Goal: Information Seeking & Learning: Learn about a topic

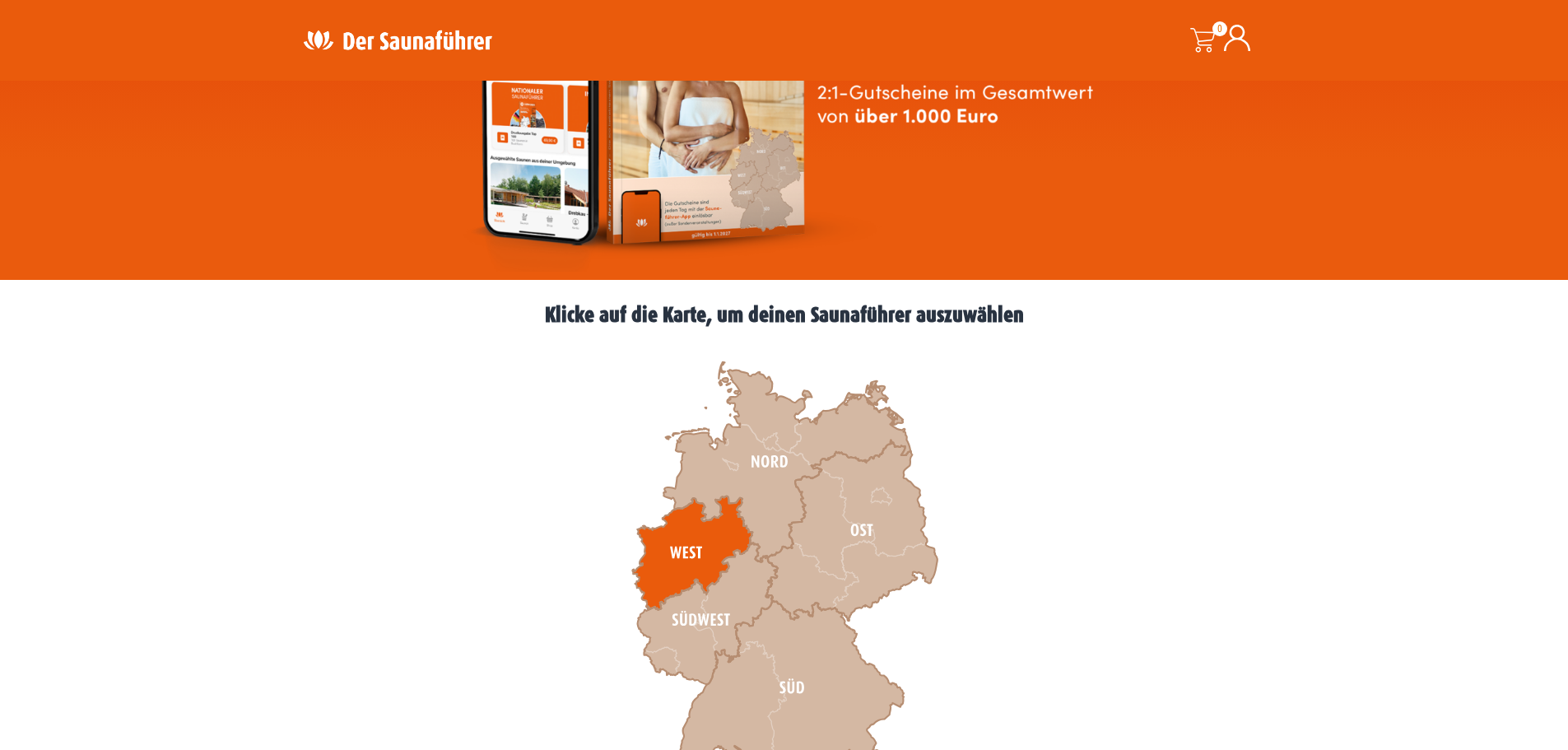
click at [695, 539] on icon at bounding box center [692, 554] width 120 height 114
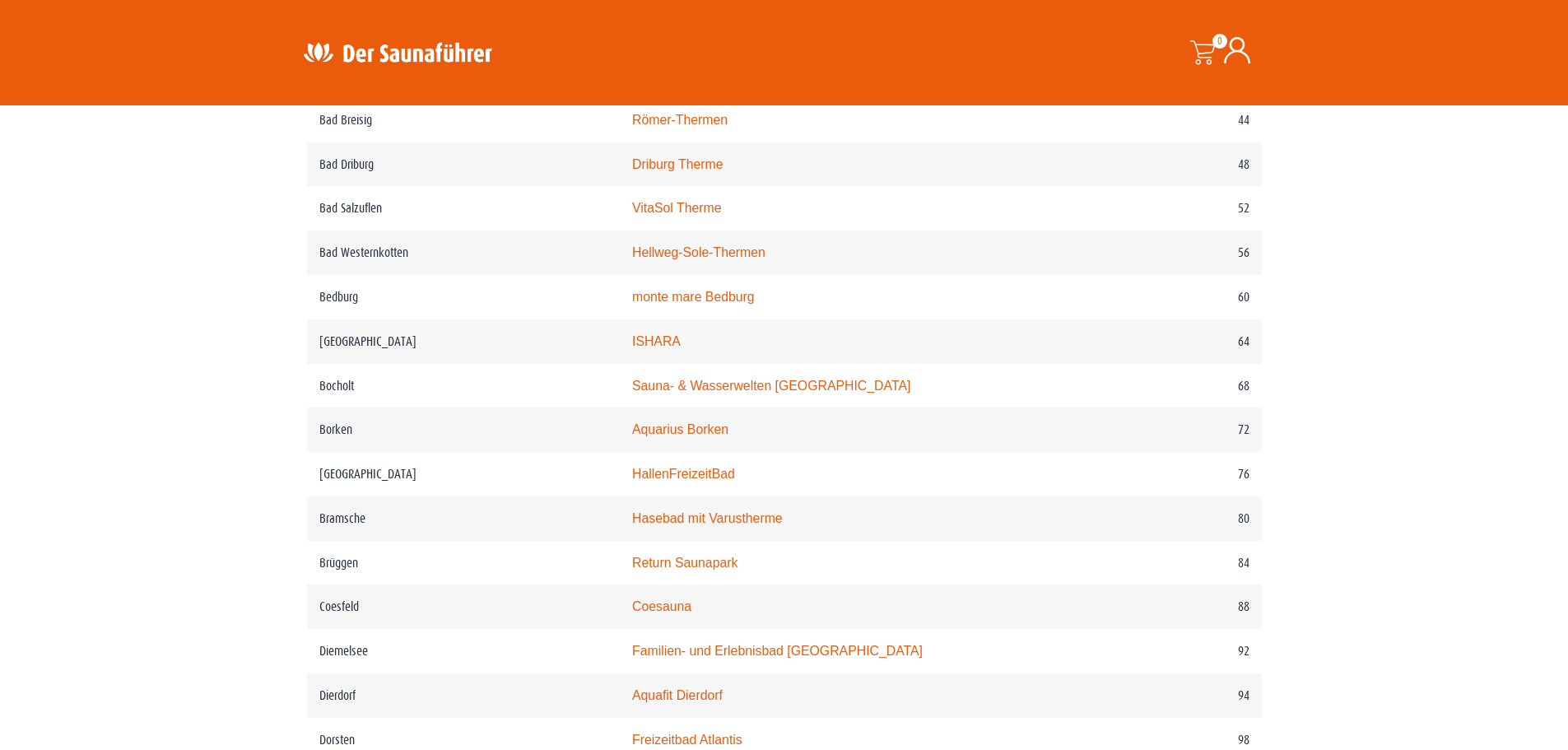
scroll to position [1235, 0]
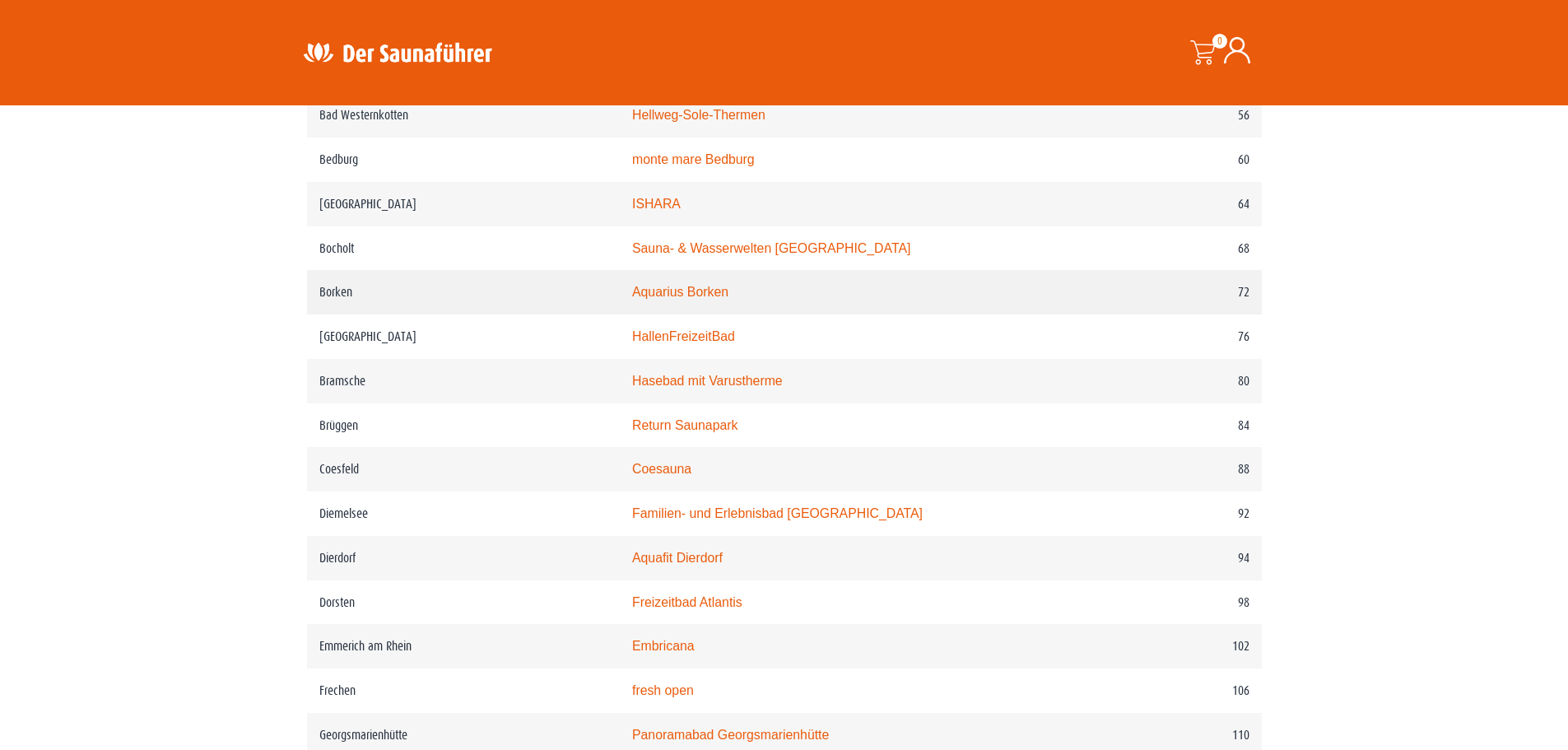
click at [713, 299] on link "Aquarius Borken" at bounding box center [681, 292] width 96 height 14
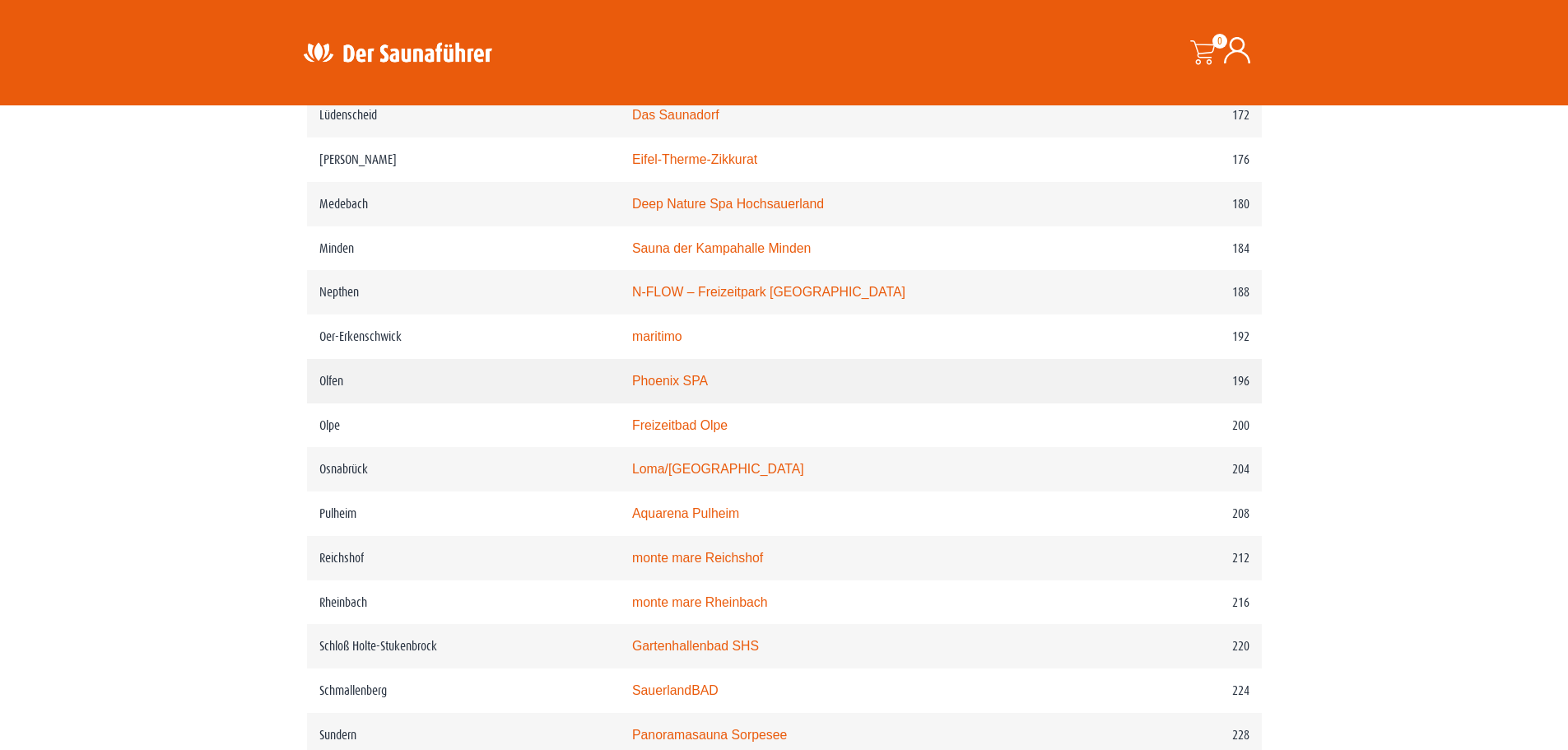
scroll to position [2635, 0]
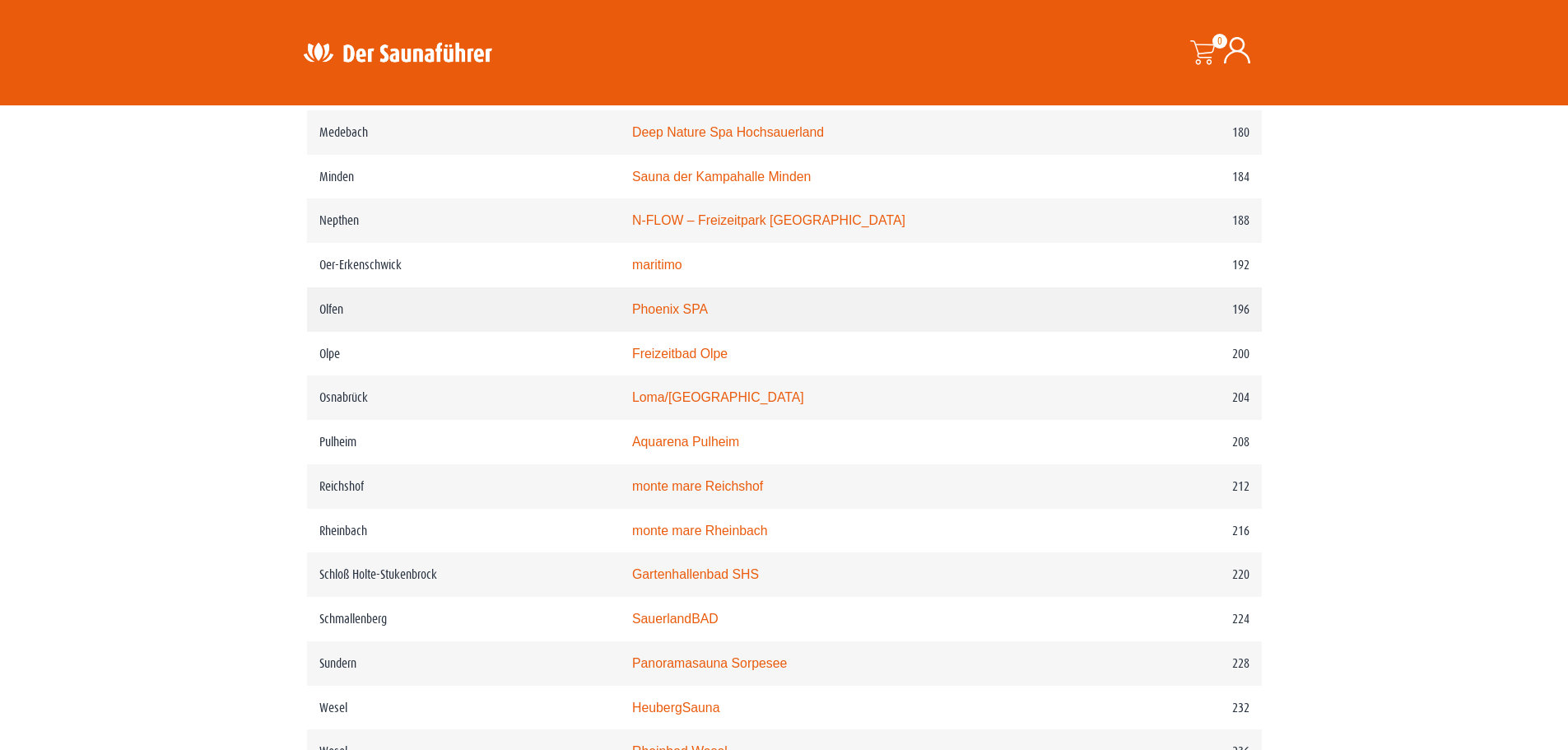
click at [665, 316] on link "Phoenix SPA" at bounding box center [670, 309] width 76 height 14
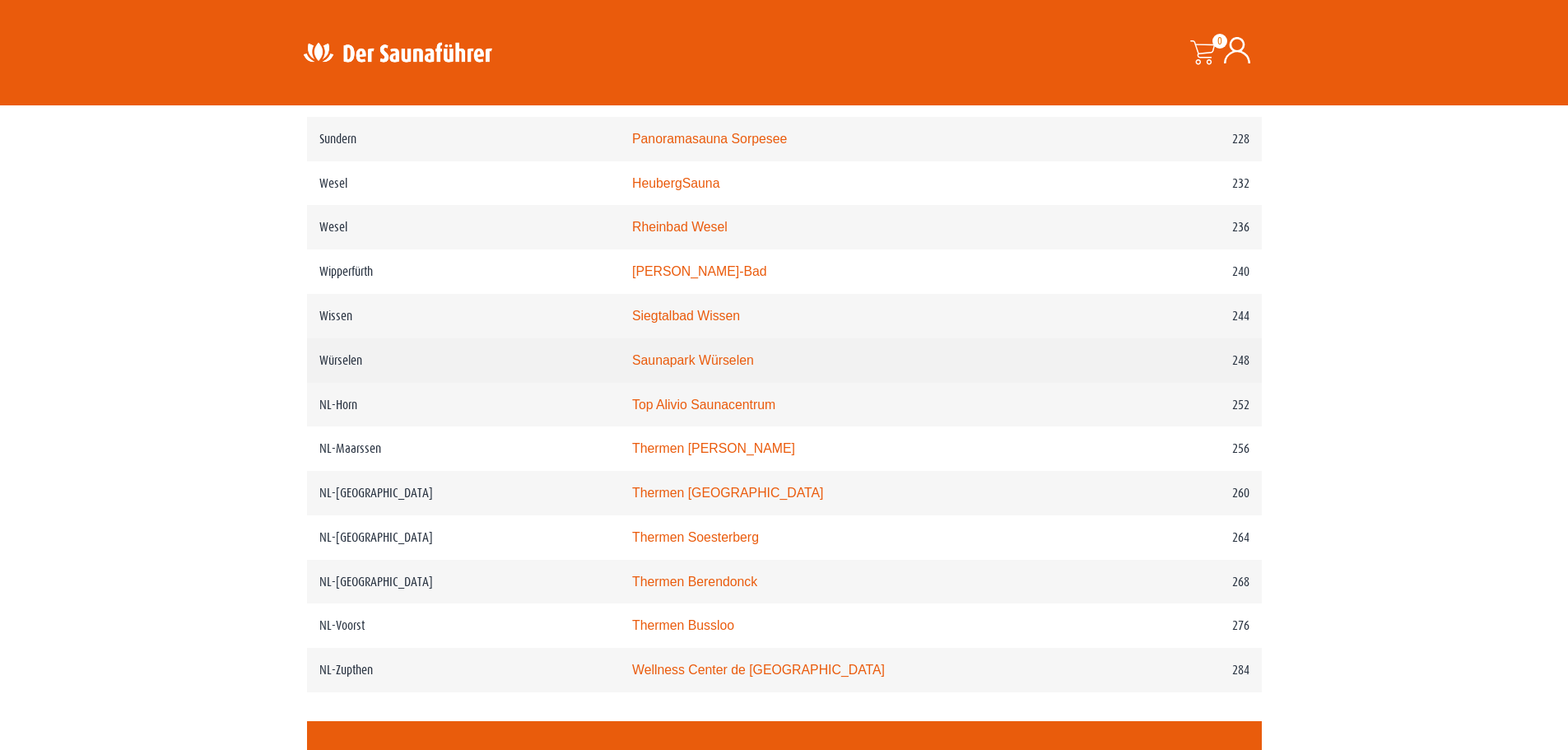
scroll to position [3211, 0]
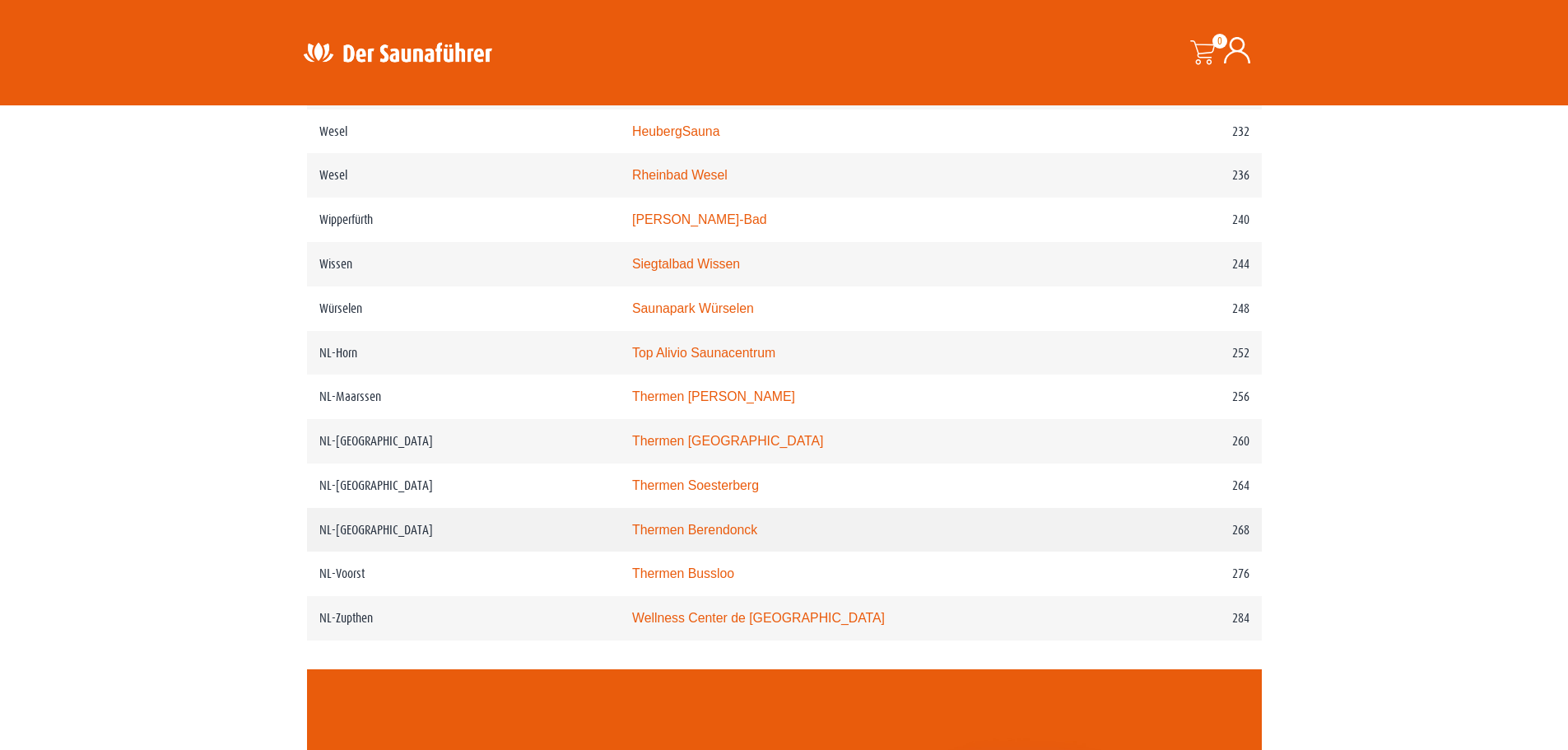
click at [722, 537] on link "Thermen Berendonck" at bounding box center [695, 530] width 125 height 14
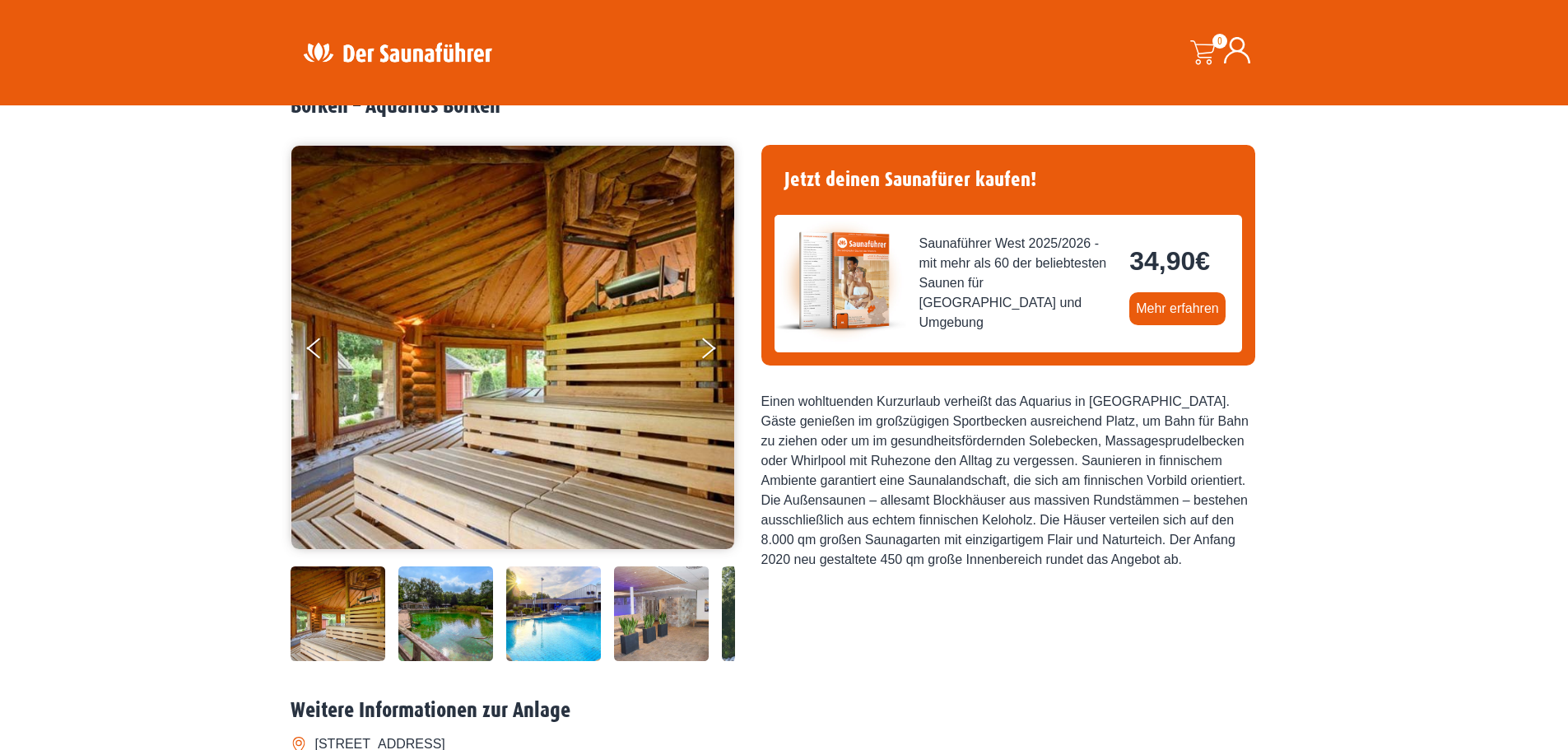
scroll to position [83, 0]
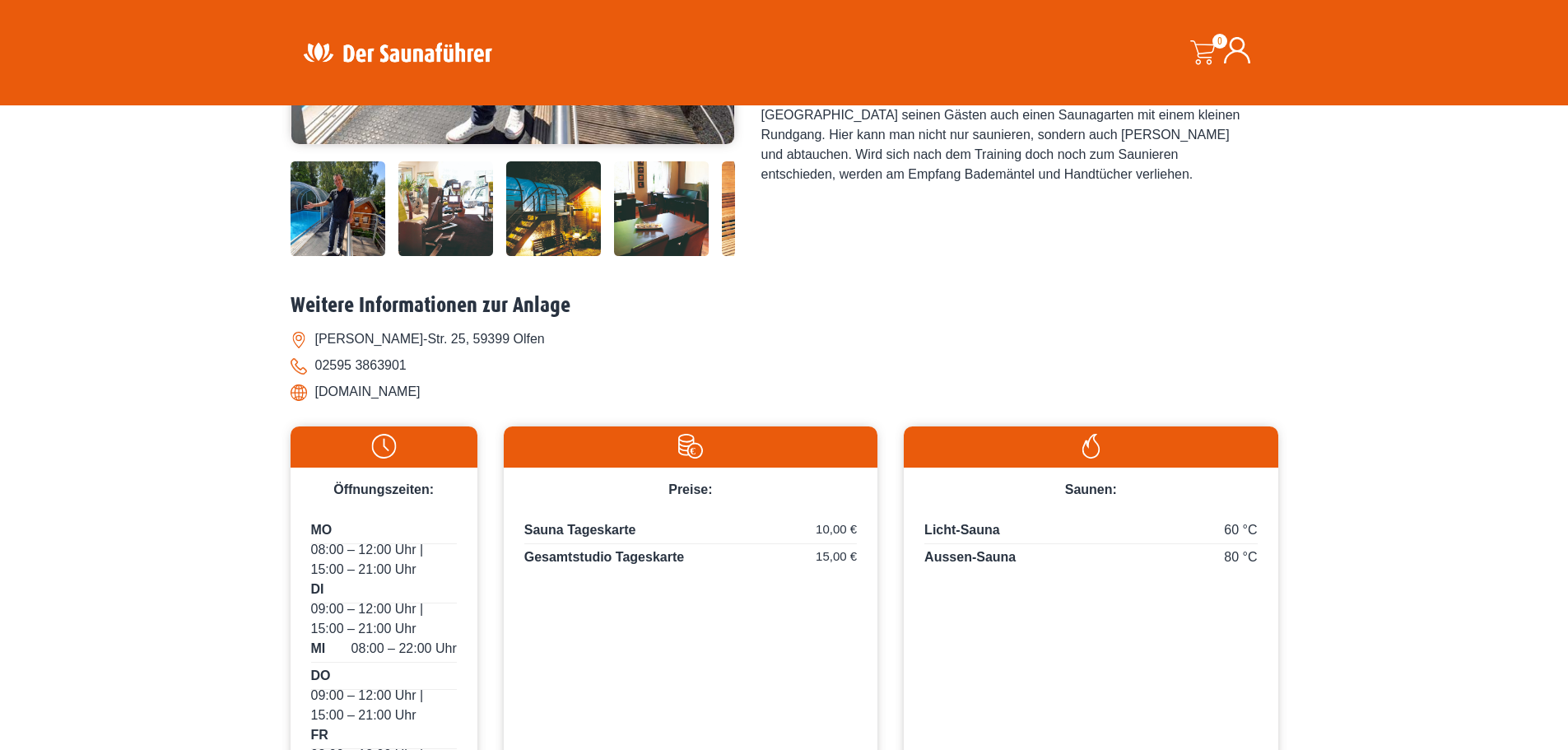
scroll to position [494, 0]
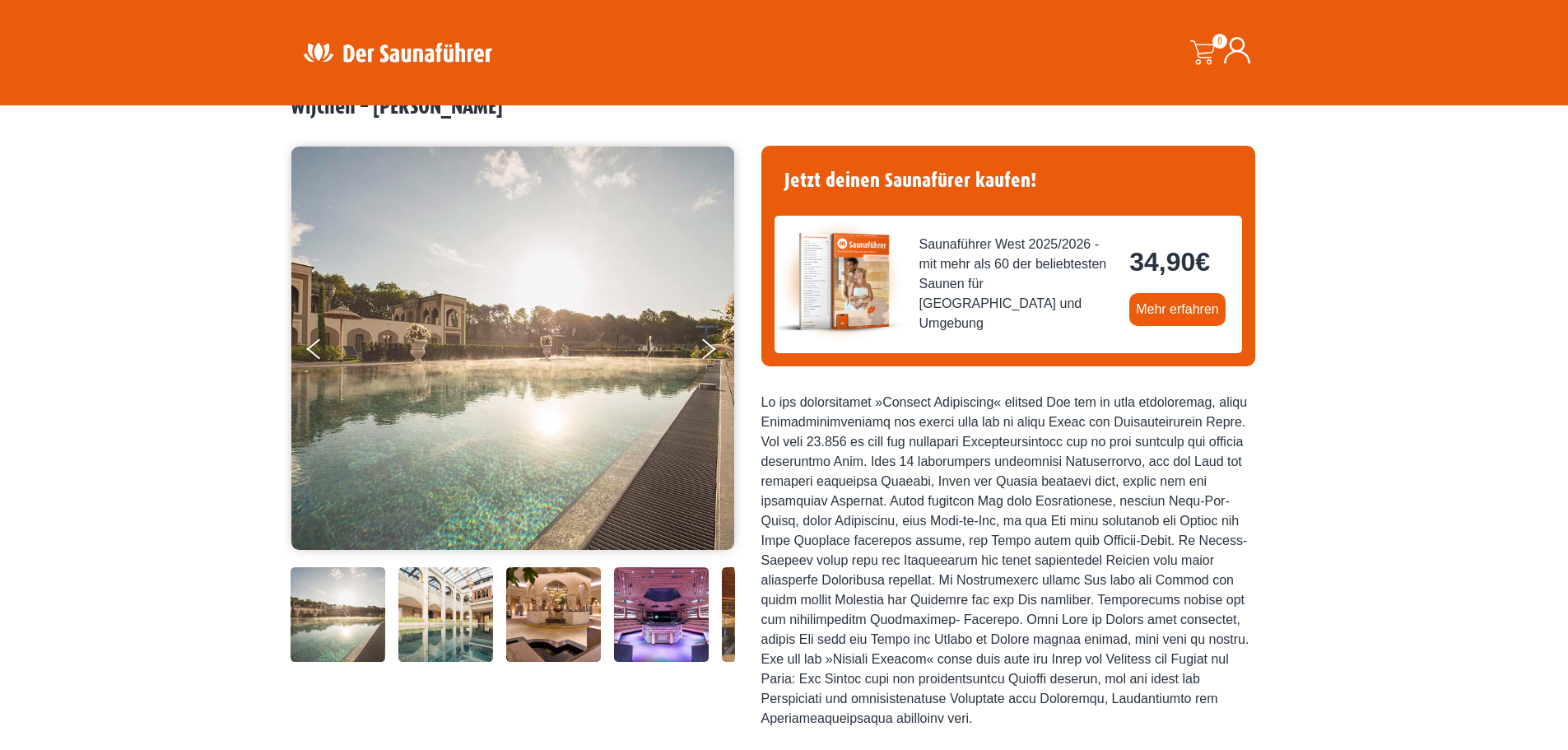
scroll to position [83, 0]
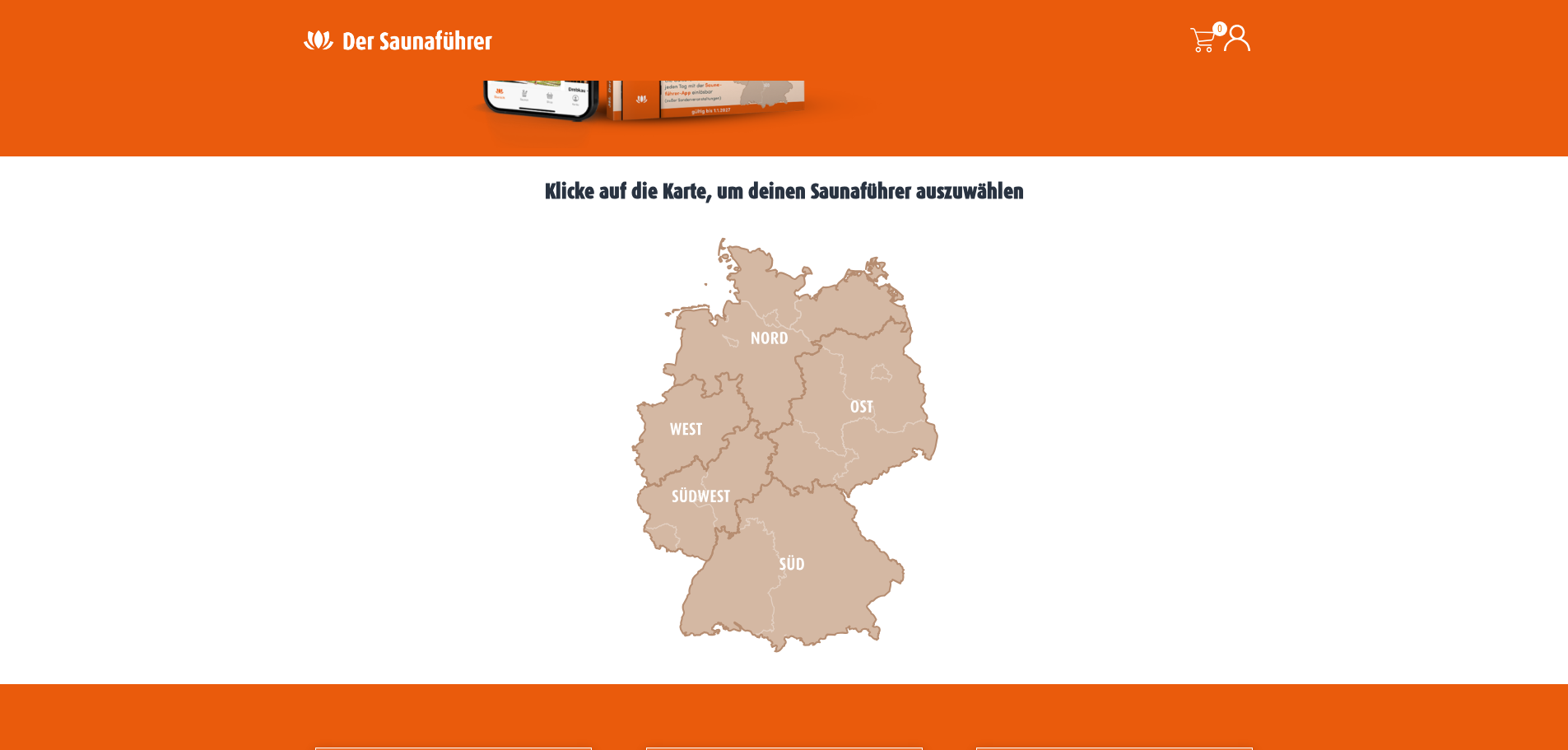
scroll to position [411, 0]
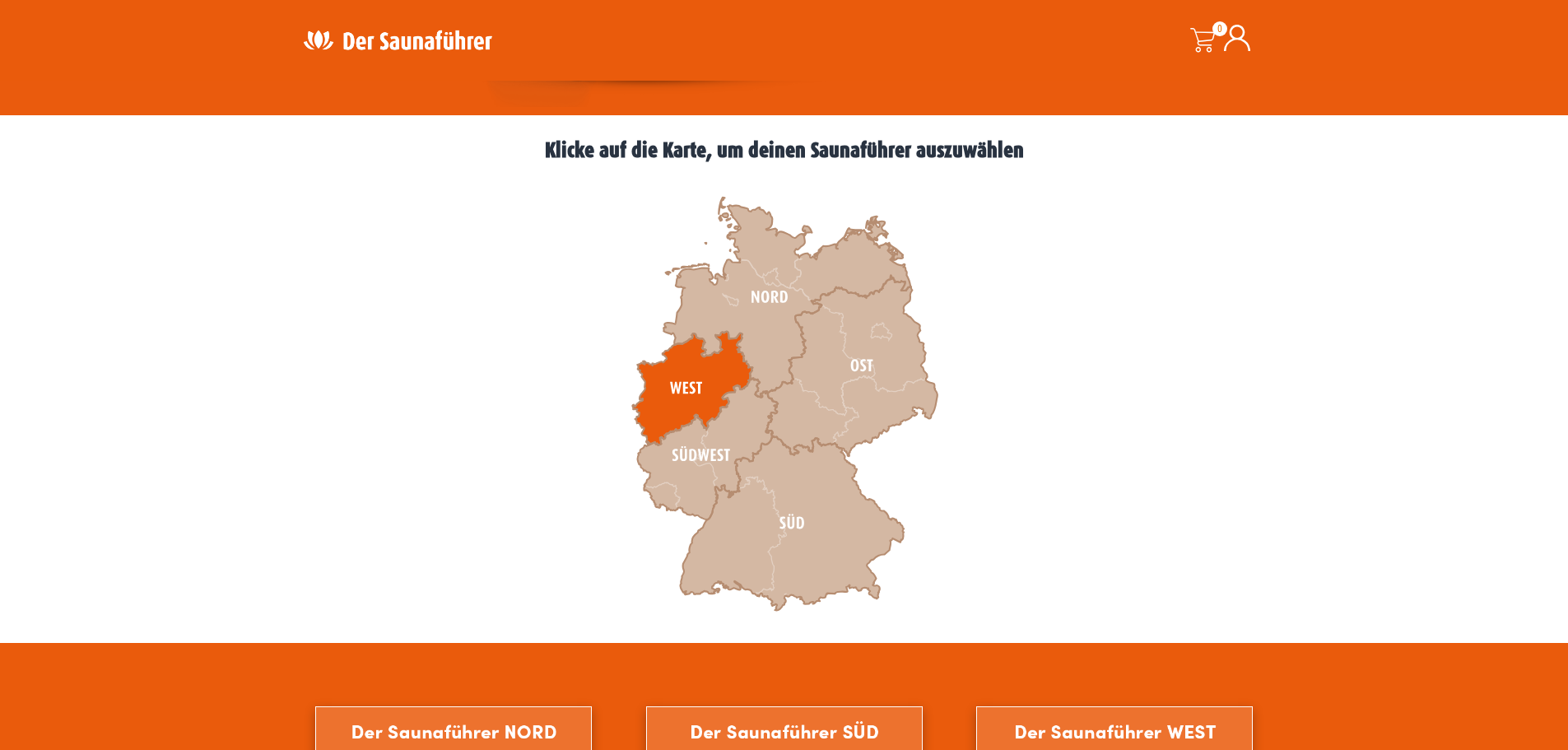
click at [664, 387] on icon at bounding box center [692, 388] width 120 height 114
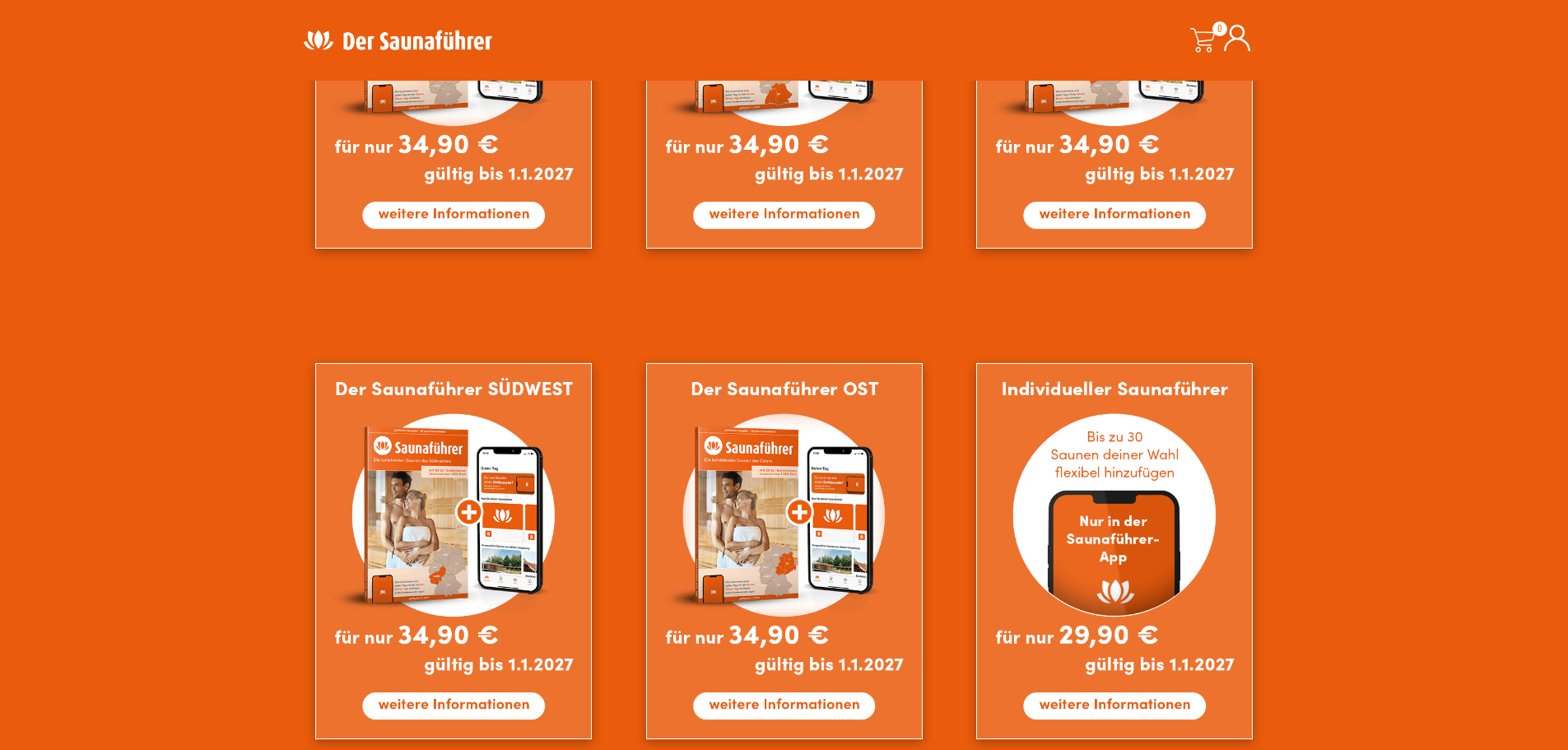
scroll to position [1400, 0]
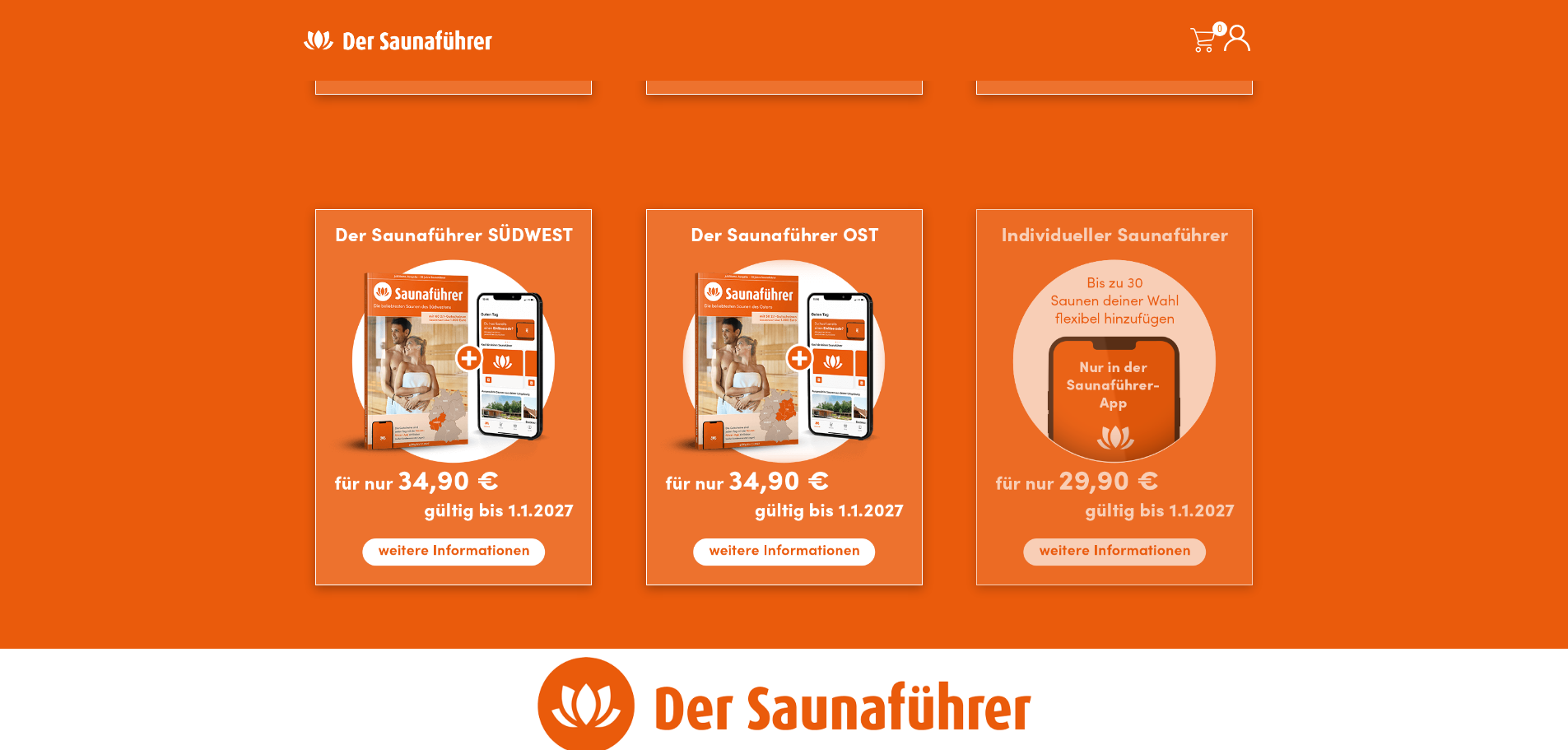
click at [1086, 381] on img at bounding box center [1114, 396] width 276 height 376
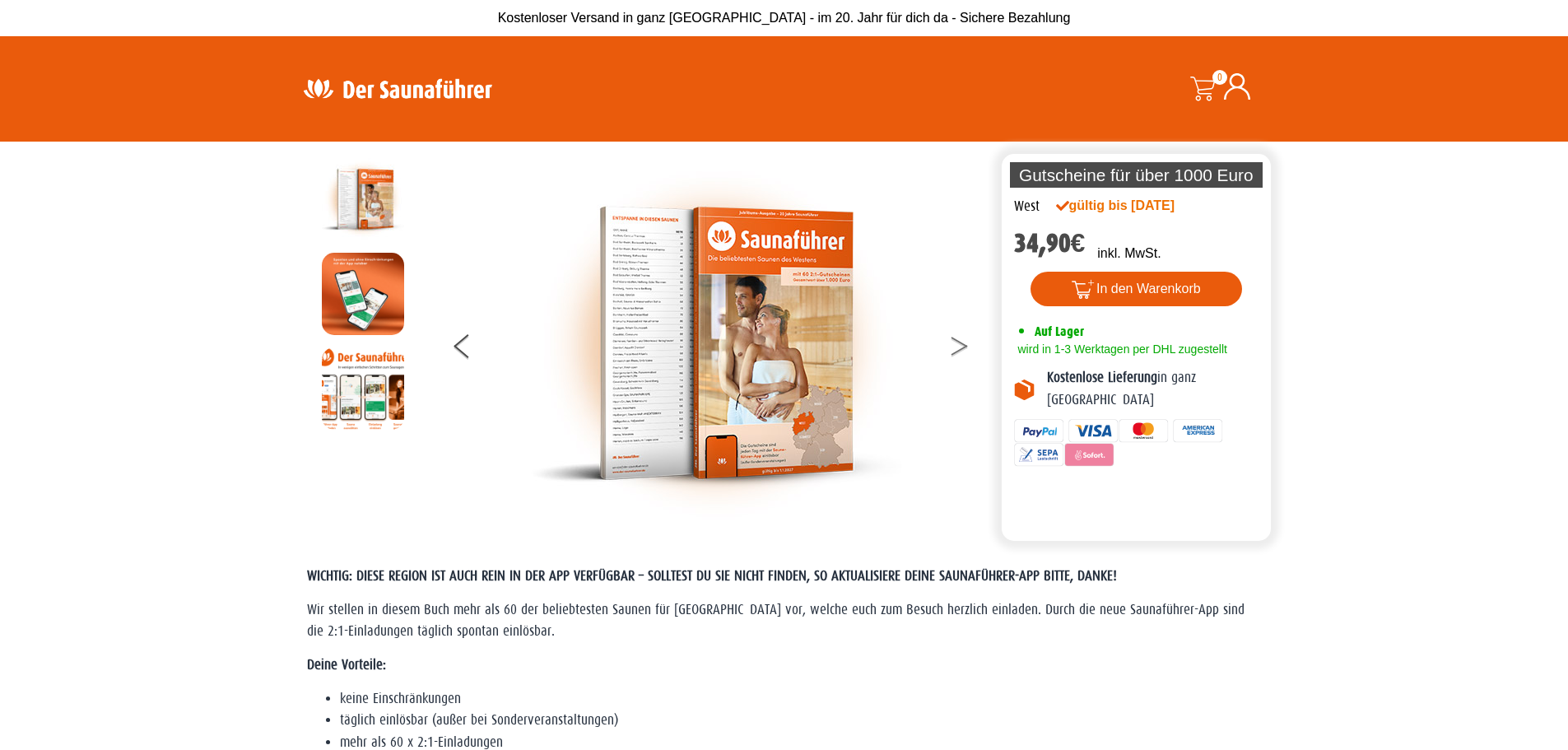
click at [963, 341] on button at bounding box center [969, 349] width 41 height 41
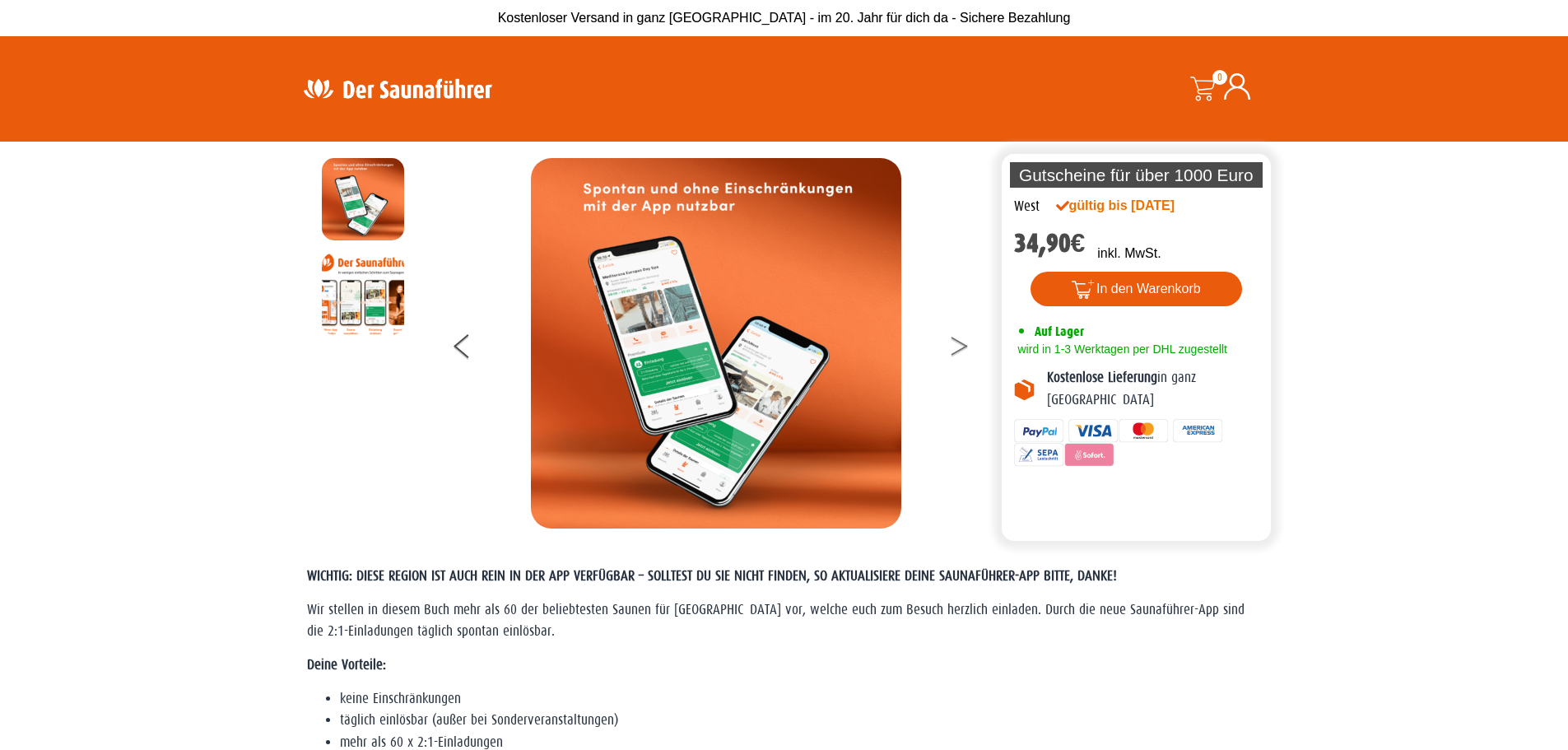
click at [963, 341] on button at bounding box center [969, 349] width 41 height 41
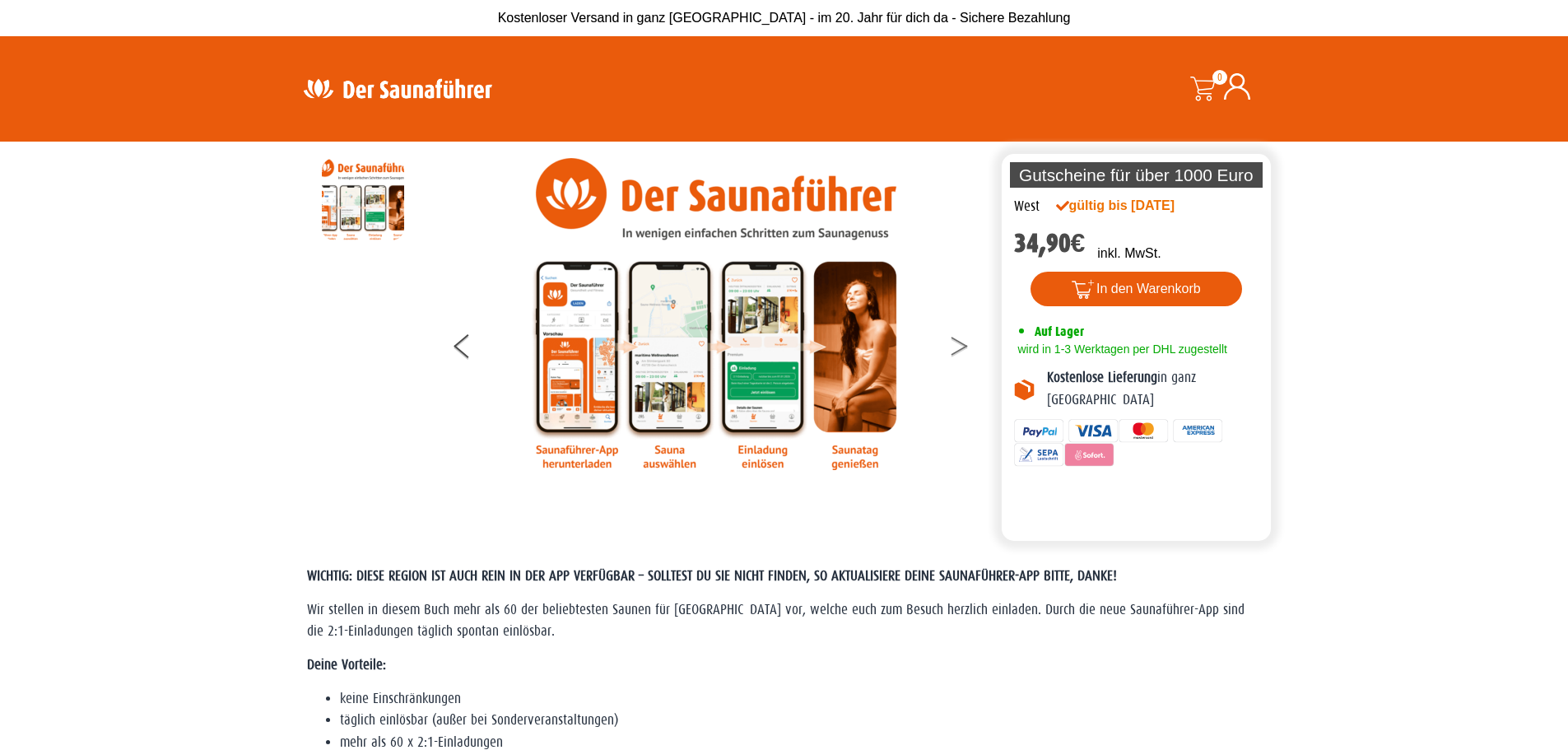
click at [963, 341] on button at bounding box center [969, 349] width 41 height 41
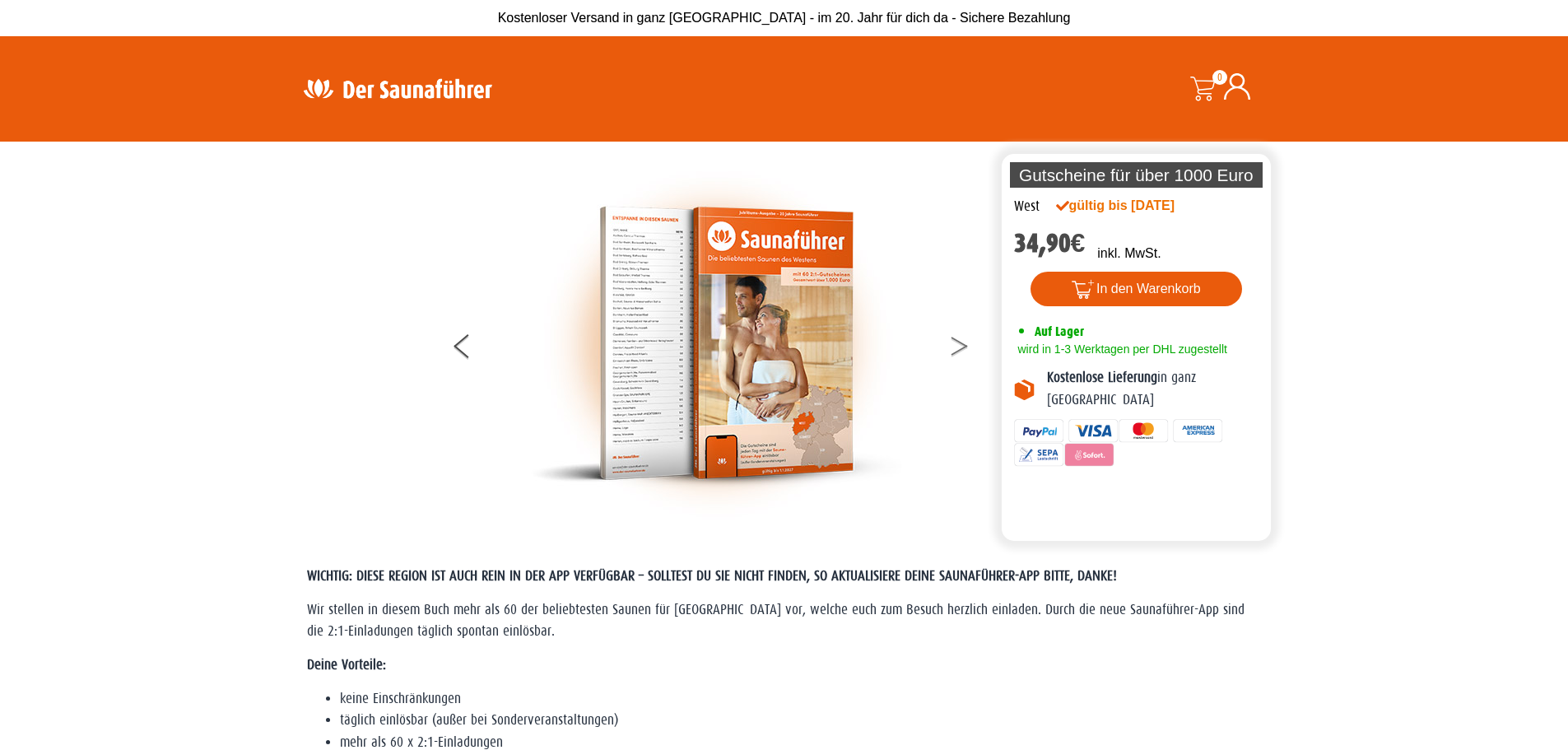
click at [963, 341] on button at bounding box center [969, 349] width 41 height 41
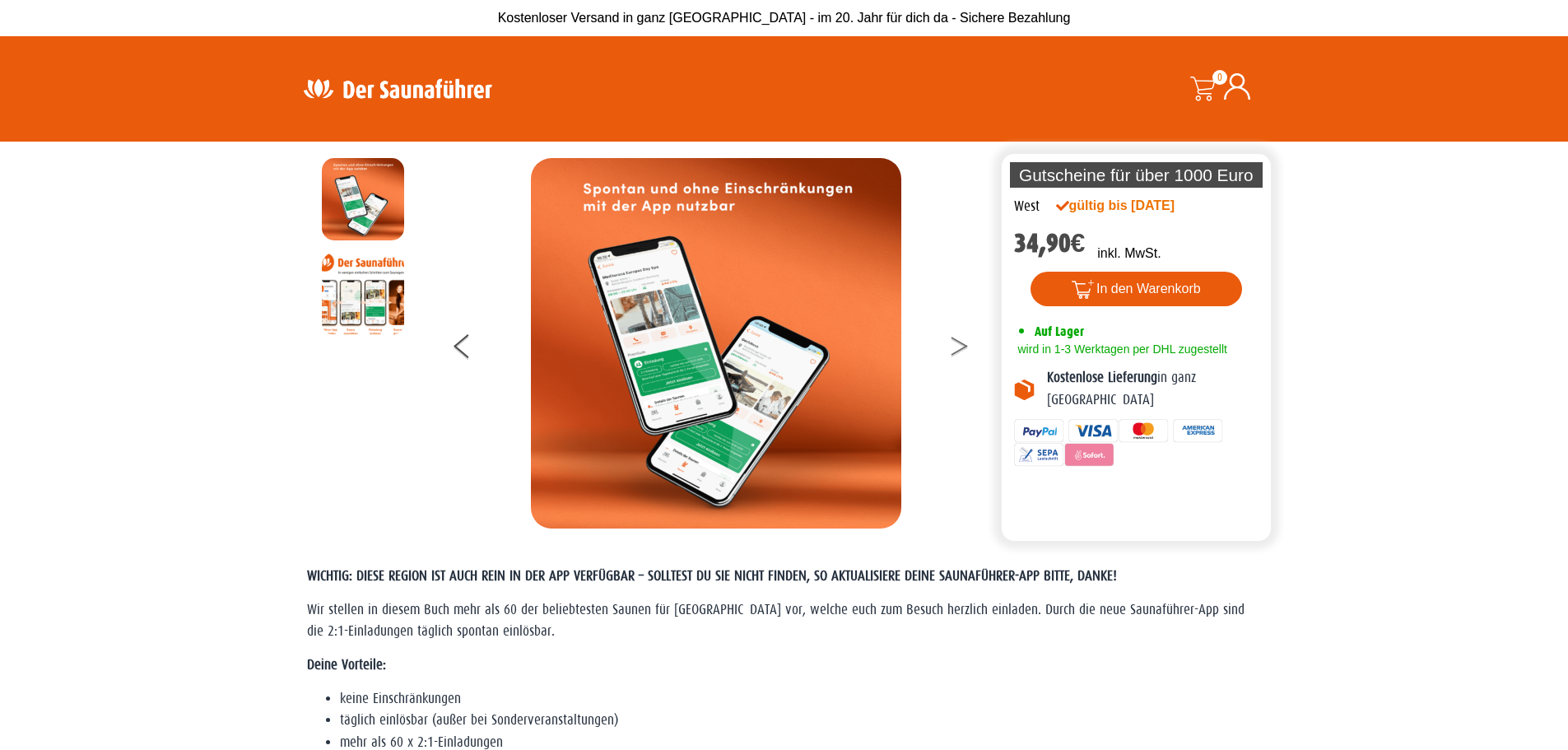
click at [963, 341] on button at bounding box center [969, 349] width 41 height 41
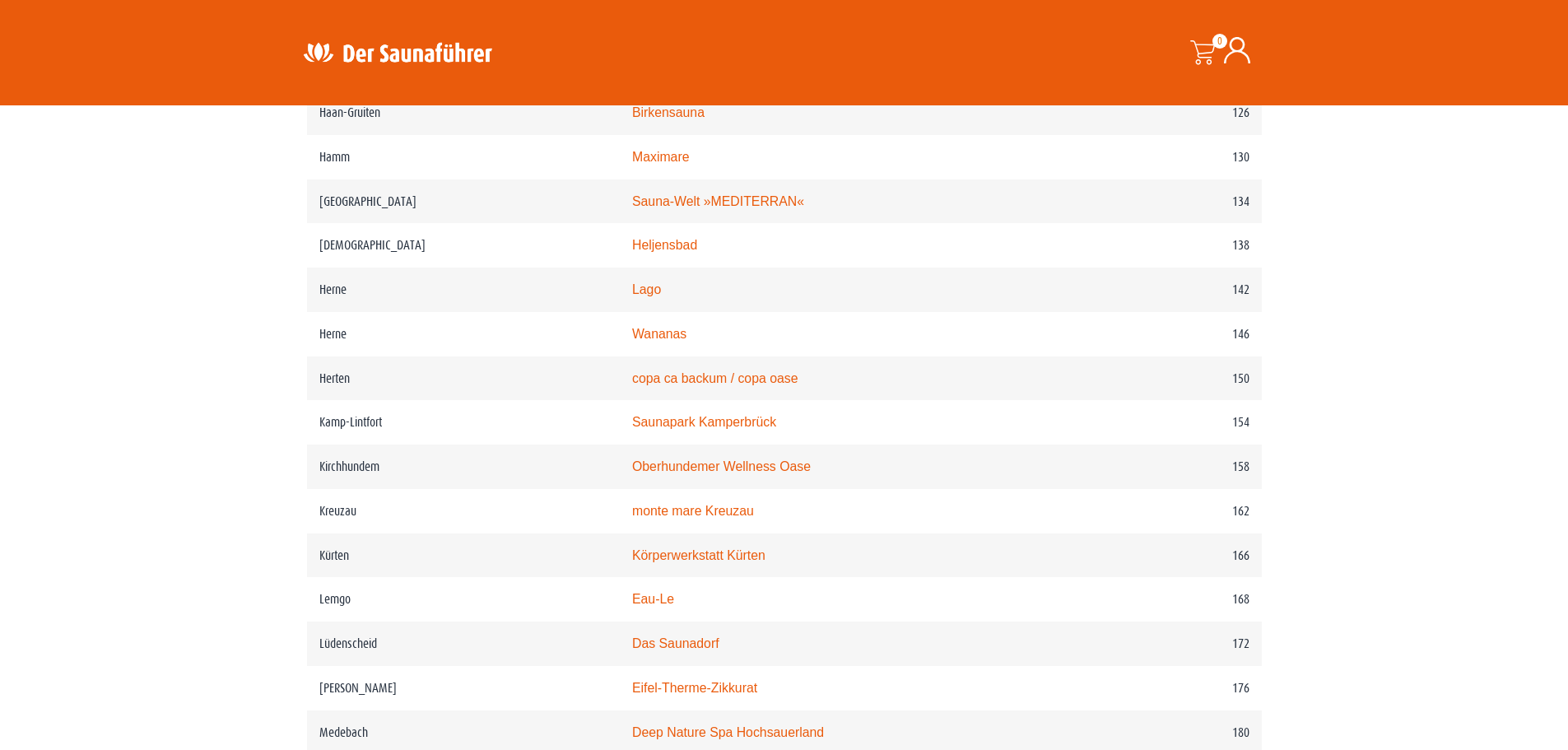
scroll to position [2033, 0]
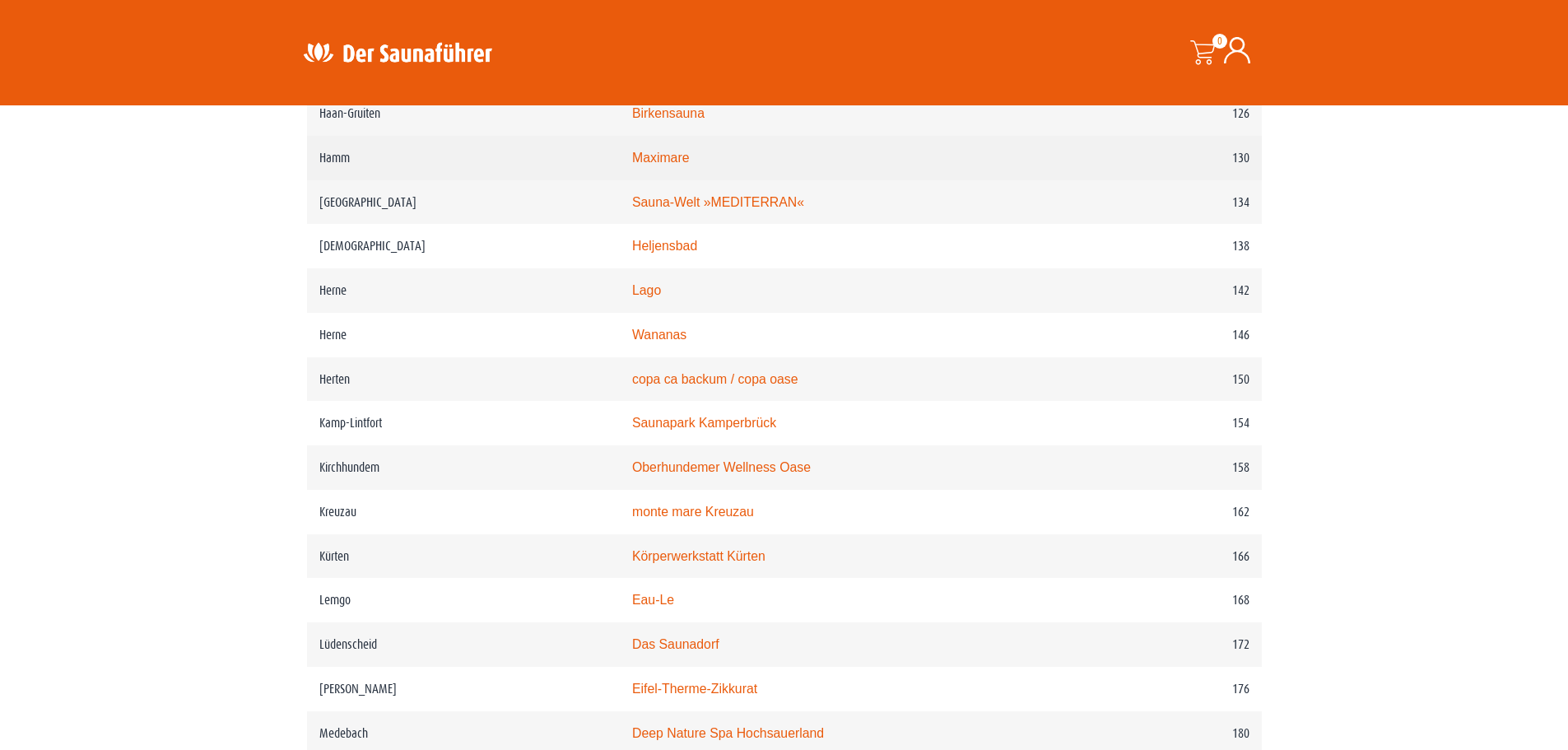
click at [688, 164] on link "Maximare" at bounding box center [661, 158] width 57 height 14
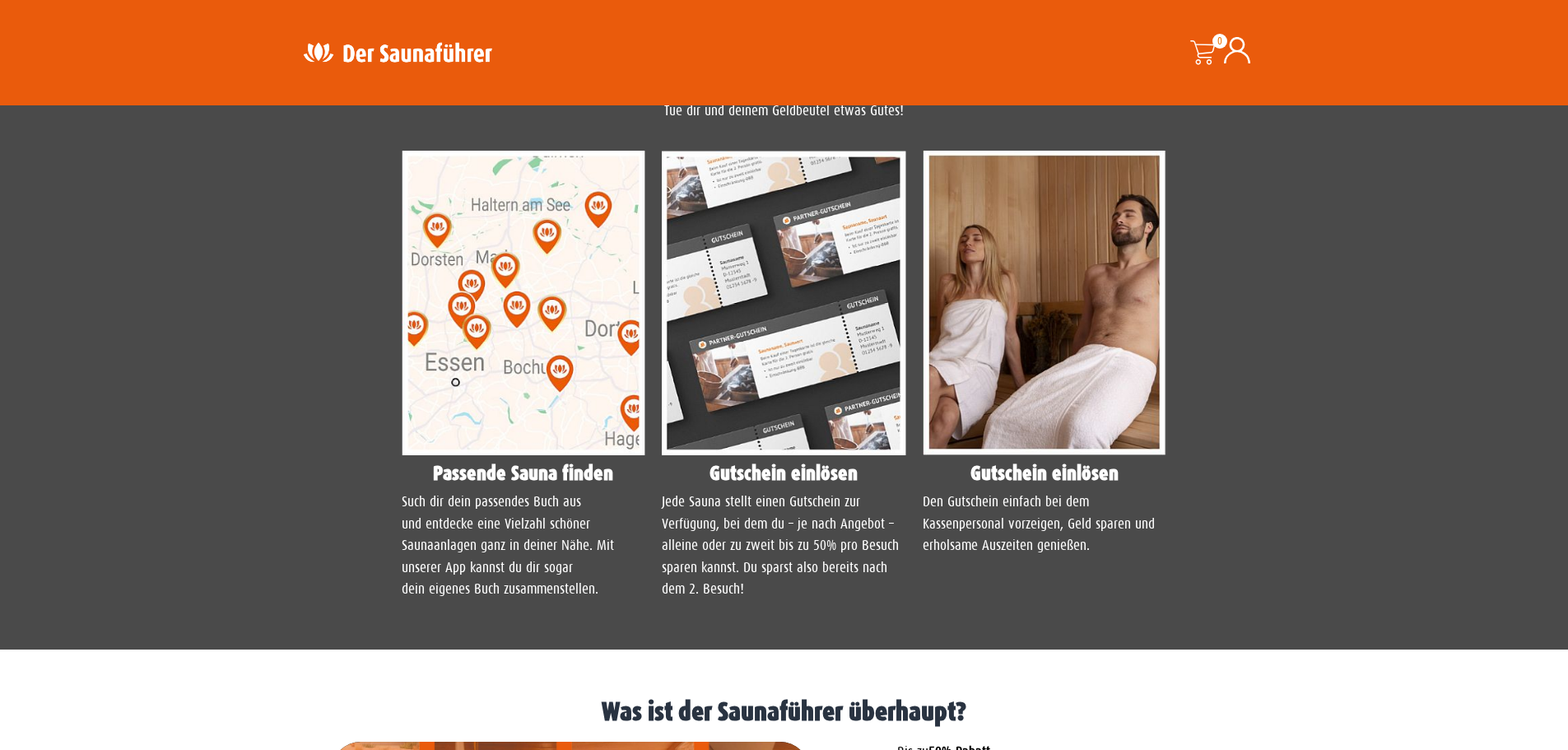
scroll to position [1235, 0]
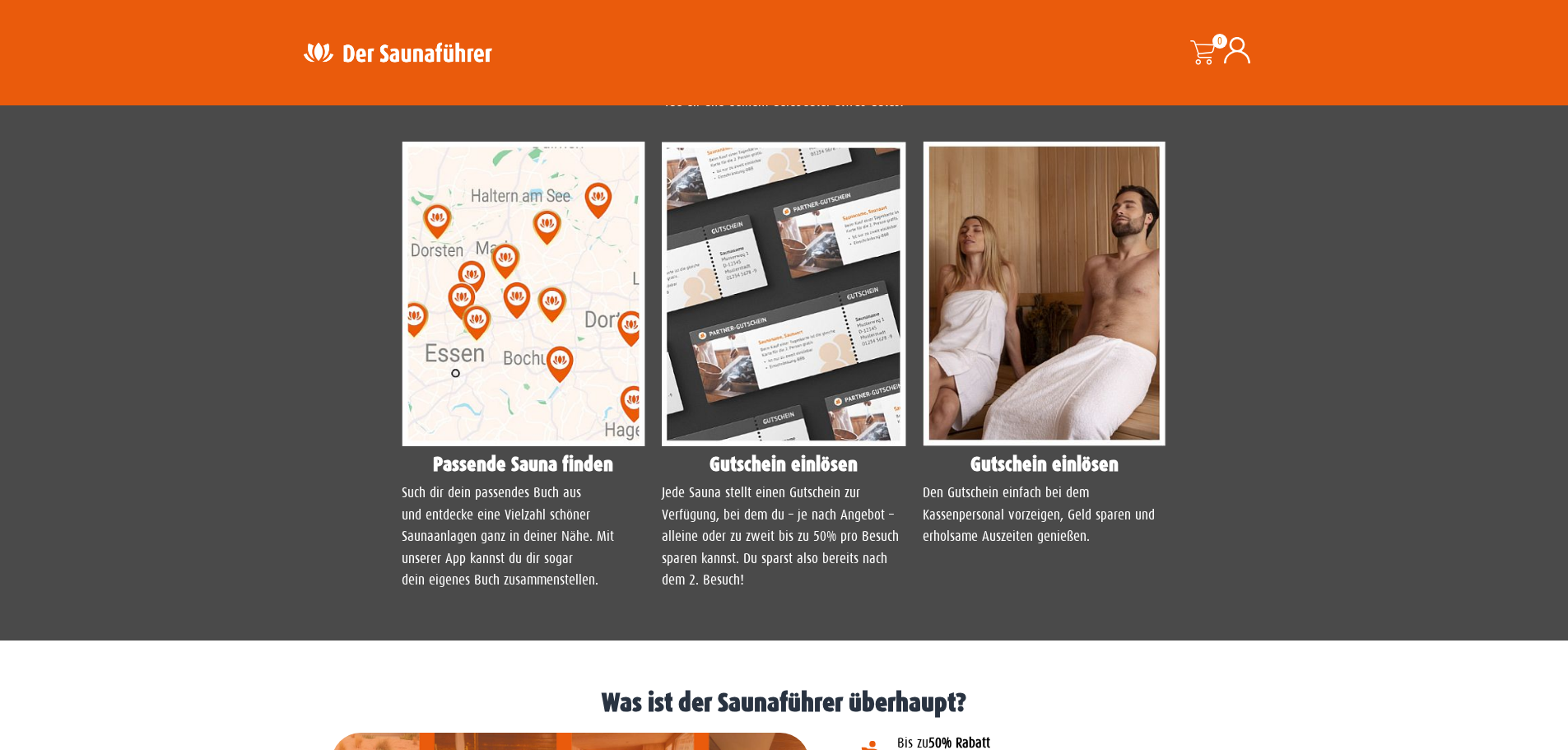
click at [509, 286] on img at bounding box center [523, 294] width 244 height 306
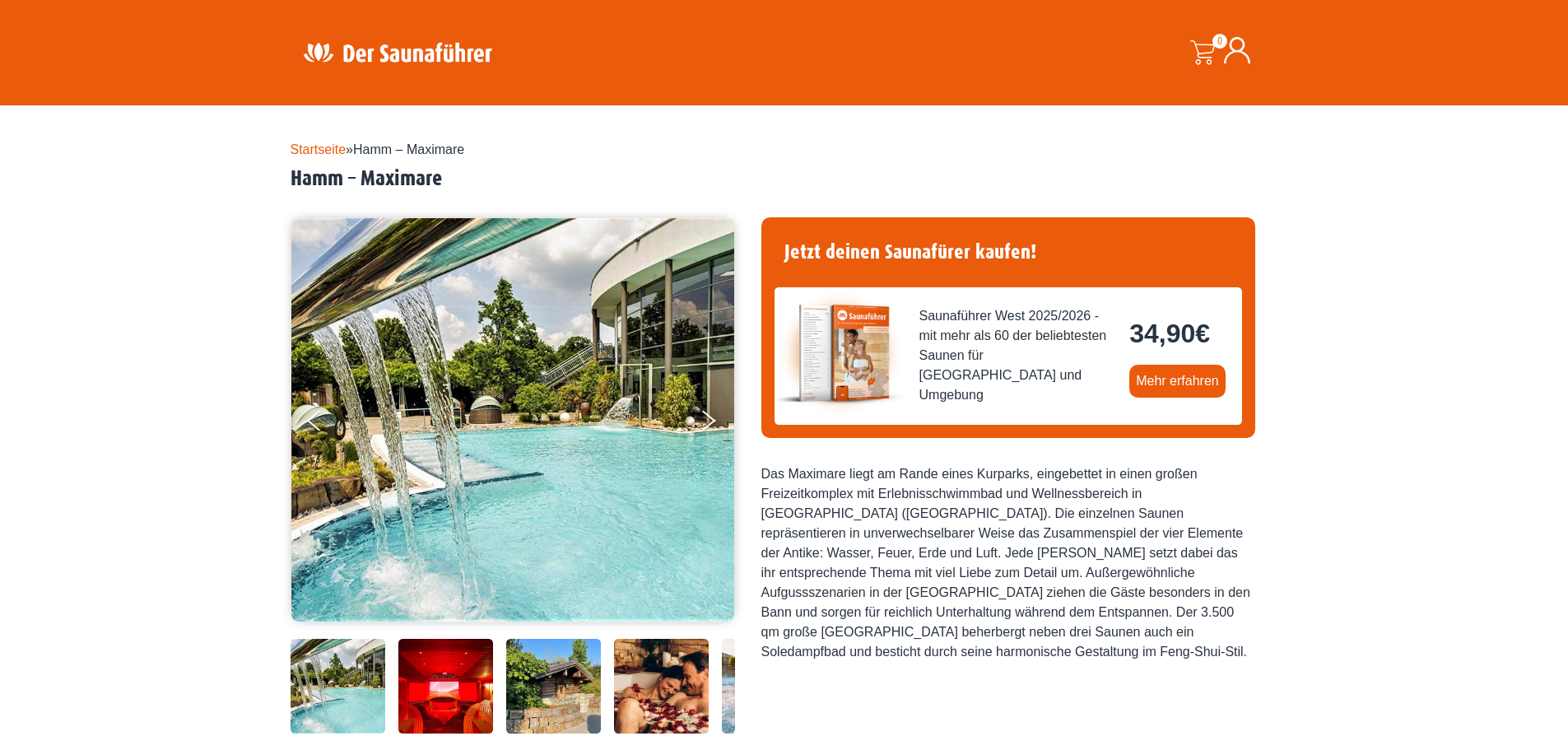
scroll to position [0, 0]
